Goal: Communication & Community: Participate in discussion

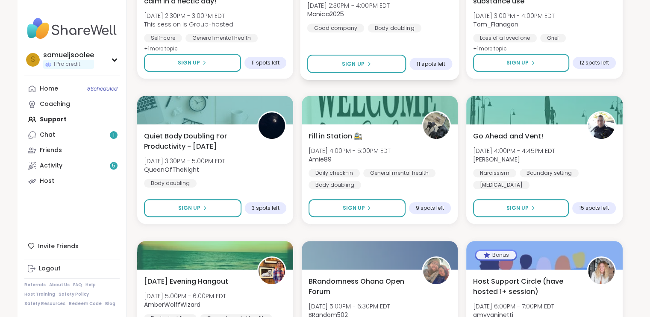
scroll to position [522, 0]
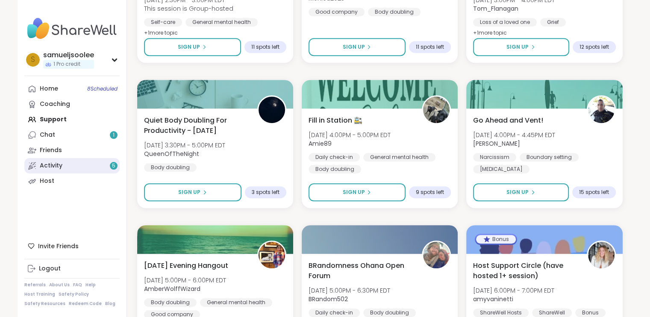
click at [63, 161] on link "Activity 5" at bounding box center [71, 165] width 95 height 15
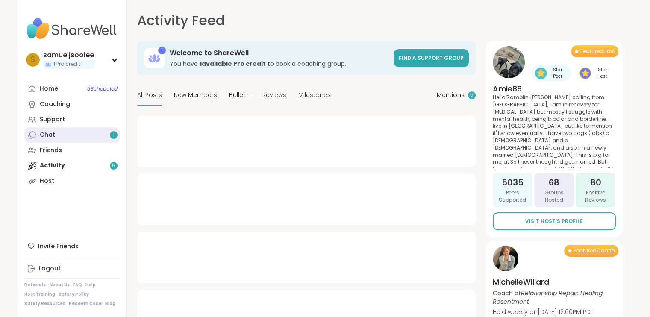
click at [56, 131] on link "Chat 1" at bounding box center [71, 134] width 95 height 15
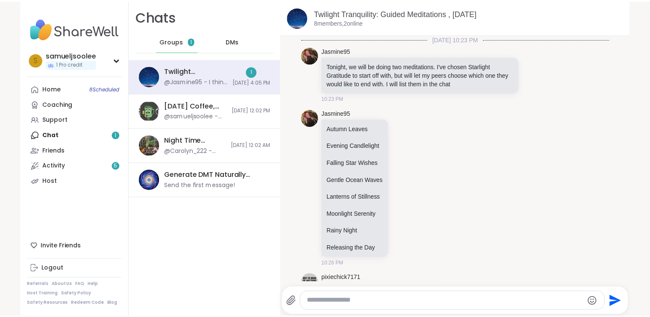
scroll to position [1408, 0]
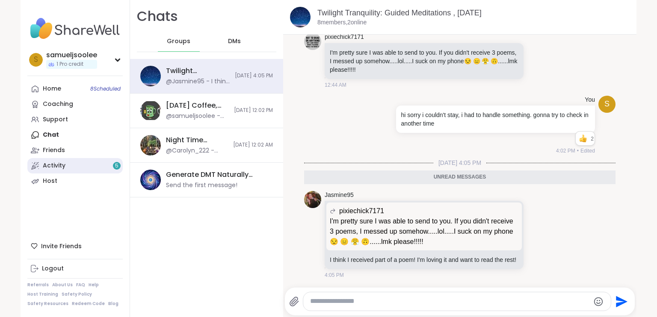
click at [75, 169] on link "Activity 5" at bounding box center [74, 165] width 95 height 15
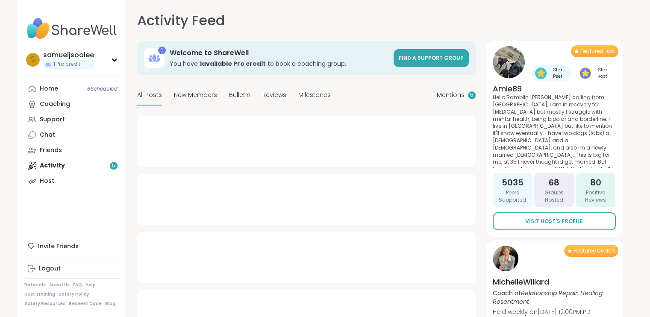
type textarea "*"
